Goal: Transaction & Acquisition: Purchase product/service

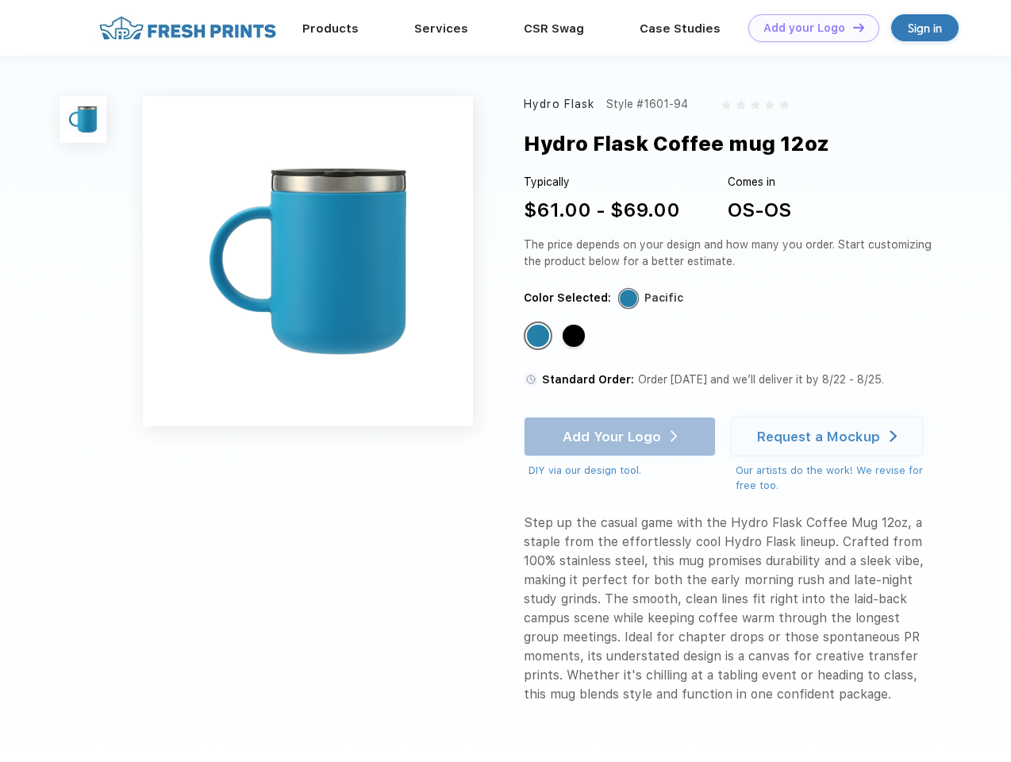
click at [808, 28] on link "Add your Logo Design Tool" at bounding box center [814, 28] width 131 height 28
click at [0, 0] on div "Design Tool" at bounding box center [0, 0] width 0 height 0
click at [852, 27] on link "Add your Logo Design Tool" at bounding box center [814, 28] width 131 height 28
click at [83, 119] on img at bounding box center [83, 119] width 47 height 47
click at [540, 337] on div "Standard Color" at bounding box center [538, 336] width 22 height 22
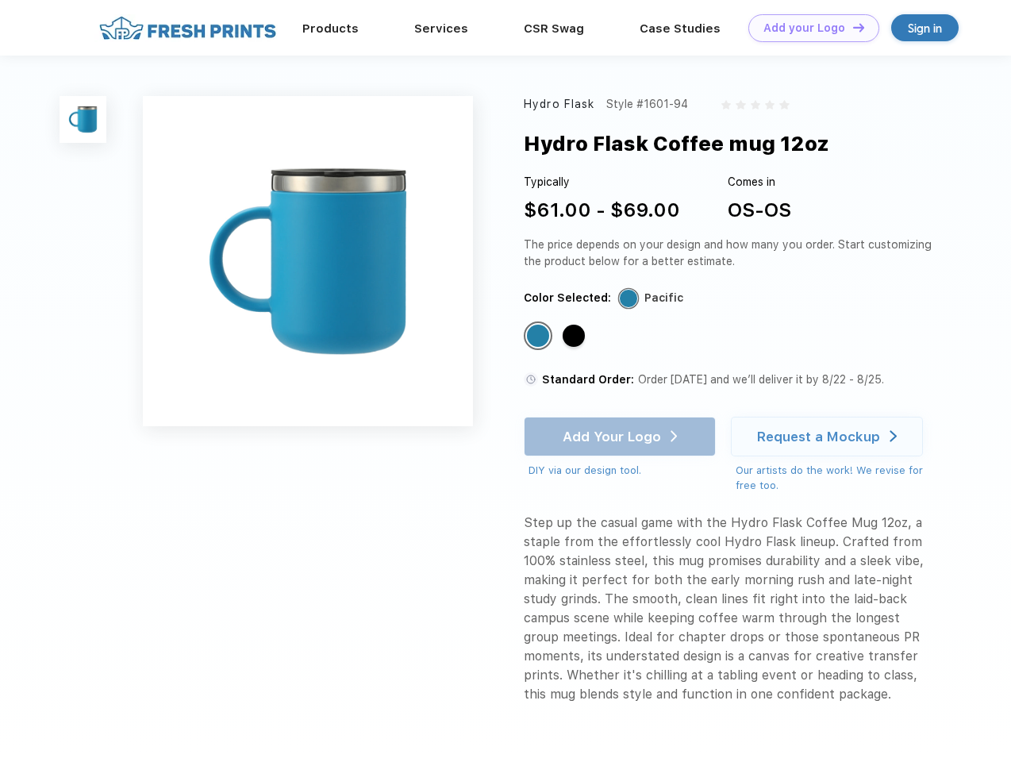
click at [576, 337] on div "Standard Color" at bounding box center [574, 336] width 22 height 22
click at [622, 437] on div "Add Your Logo DIY via our design tool. Ah shoot! This product isn't up in our d…" at bounding box center [620, 448] width 192 height 62
click at [830, 437] on div "Request a Mockup" at bounding box center [818, 437] width 123 height 16
